Goal: Download file/media

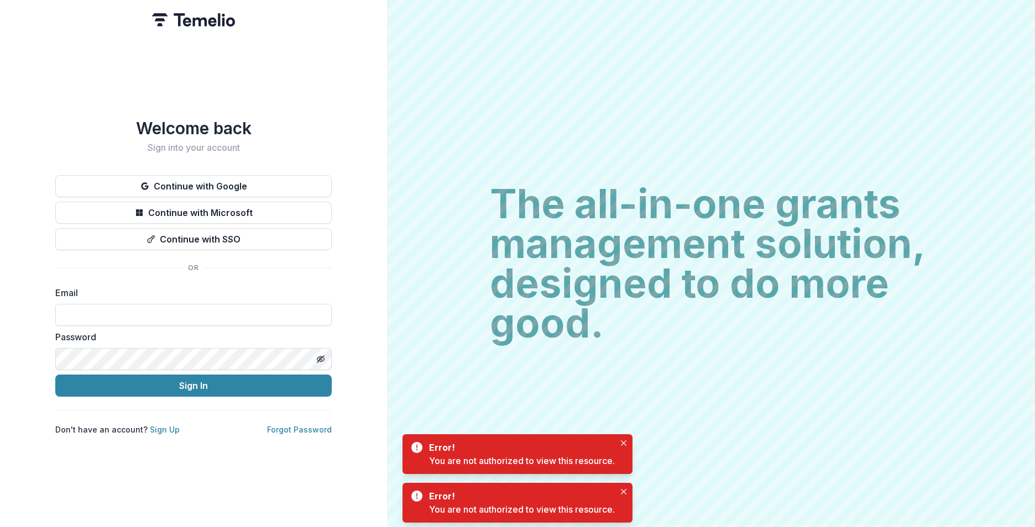
type input "**********"
click at [180, 378] on button "Sign In" at bounding box center [193, 386] width 276 height 22
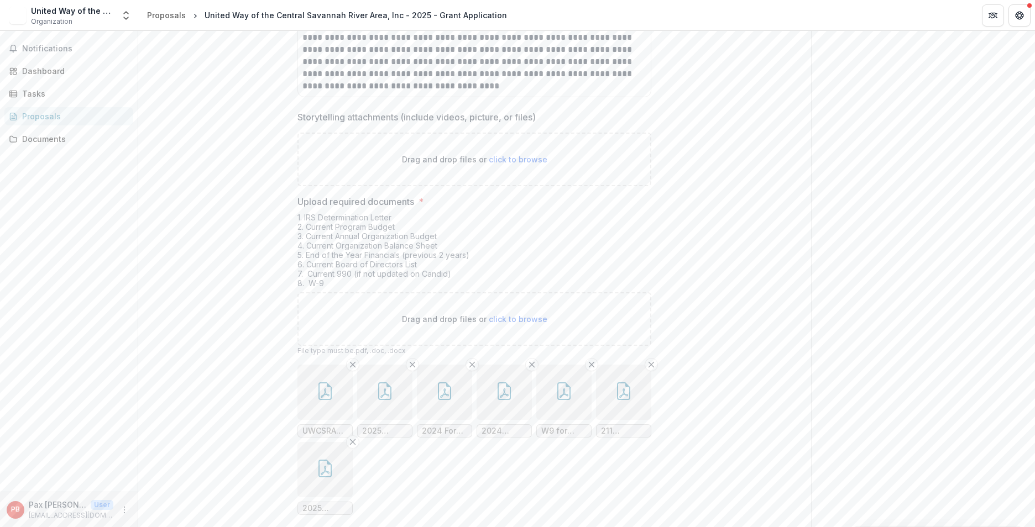
scroll to position [4312, 0]
click at [629, 364] on button "button" at bounding box center [623, 391] width 55 height 55
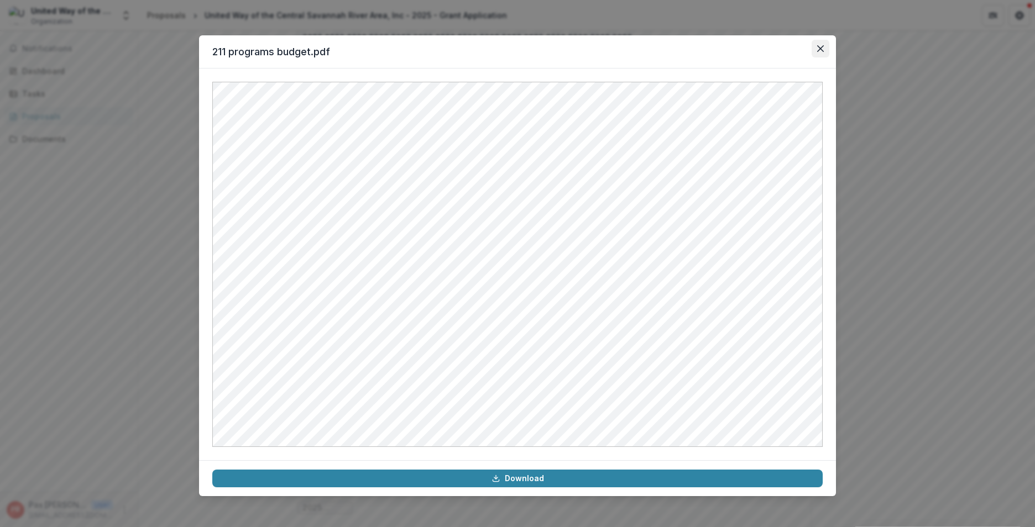
click at [822, 53] on button "Close" at bounding box center [820, 49] width 18 height 18
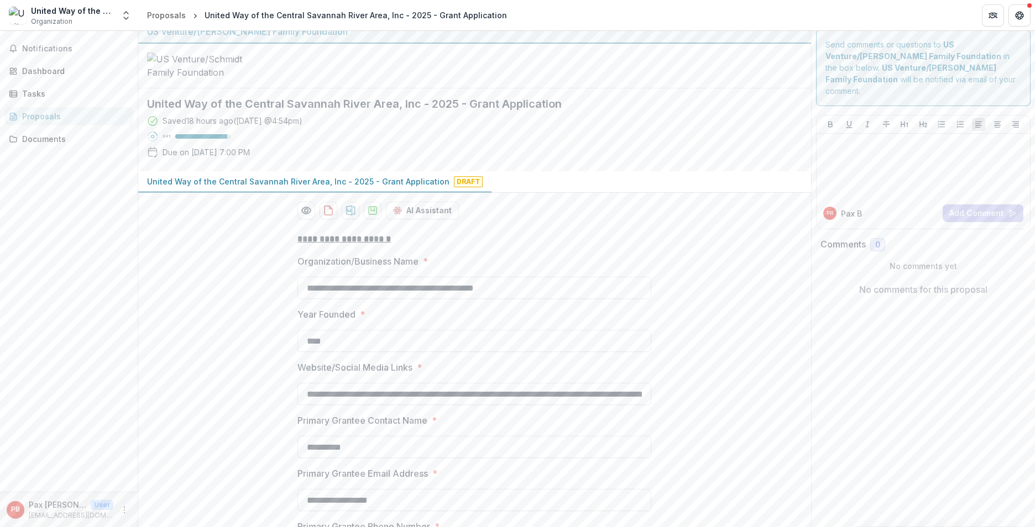
scroll to position [0, 0]
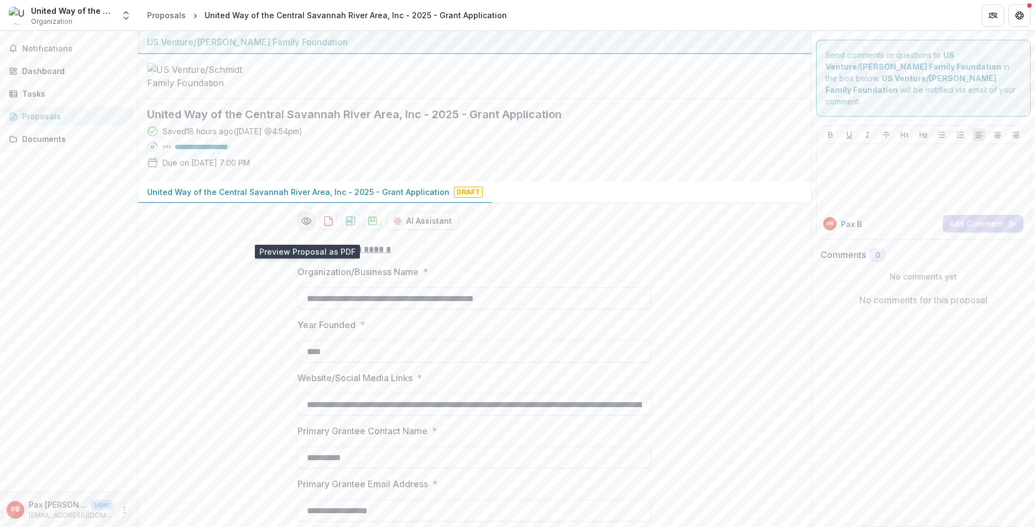
click at [308, 227] on icon "Preview 07a5ab0e-3db1-4912-b87c-00cc53769ebc-0.pdf" at bounding box center [306, 221] width 11 height 11
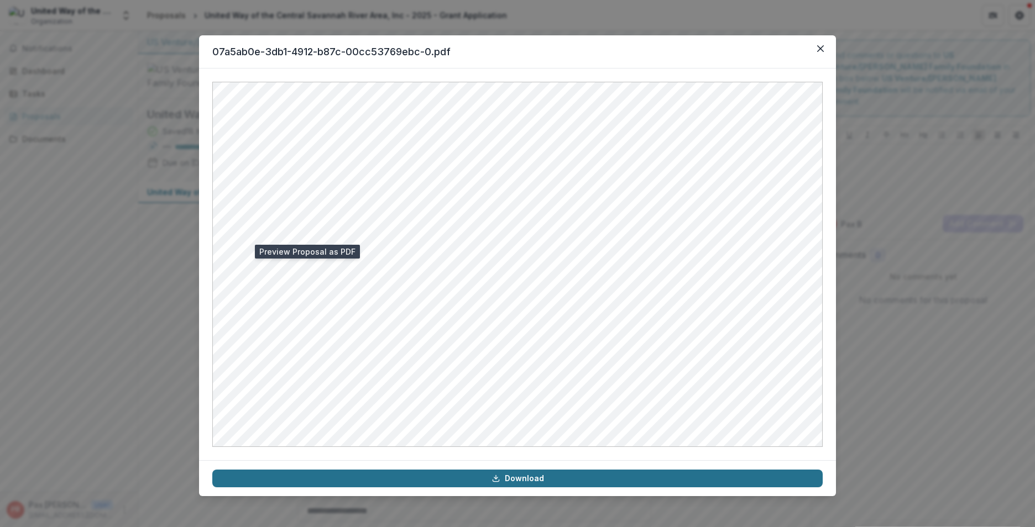
click at [533, 482] on link "Download" at bounding box center [517, 479] width 610 height 18
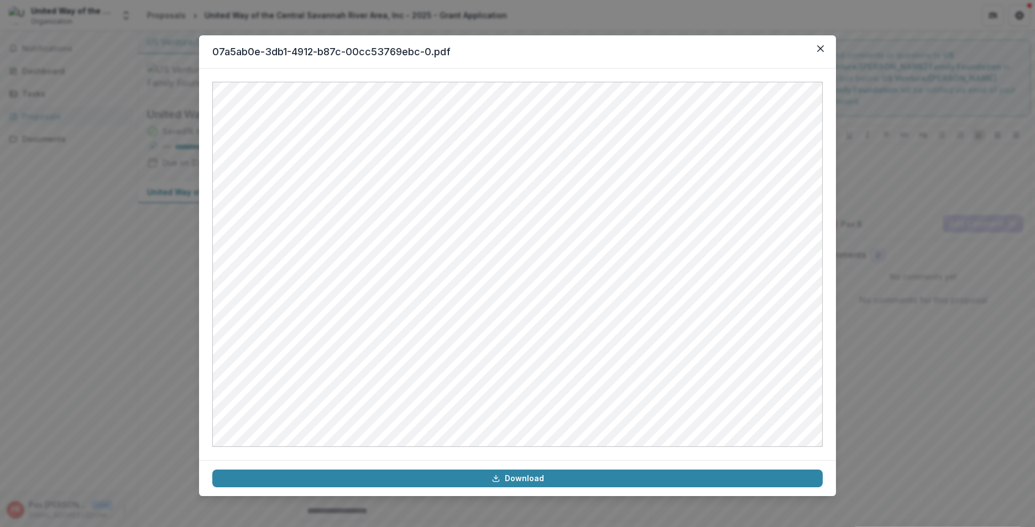
click at [753, 55] on header "07a5ab0e-3db1-4912-b87c-00cc53769ebc-0.pdf" at bounding box center [517, 51] width 637 height 33
click at [823, 50] on icon "Close" at bounding box center [820, 48] width 7 height 7
